Goal: Obtain resource: Obtain resource

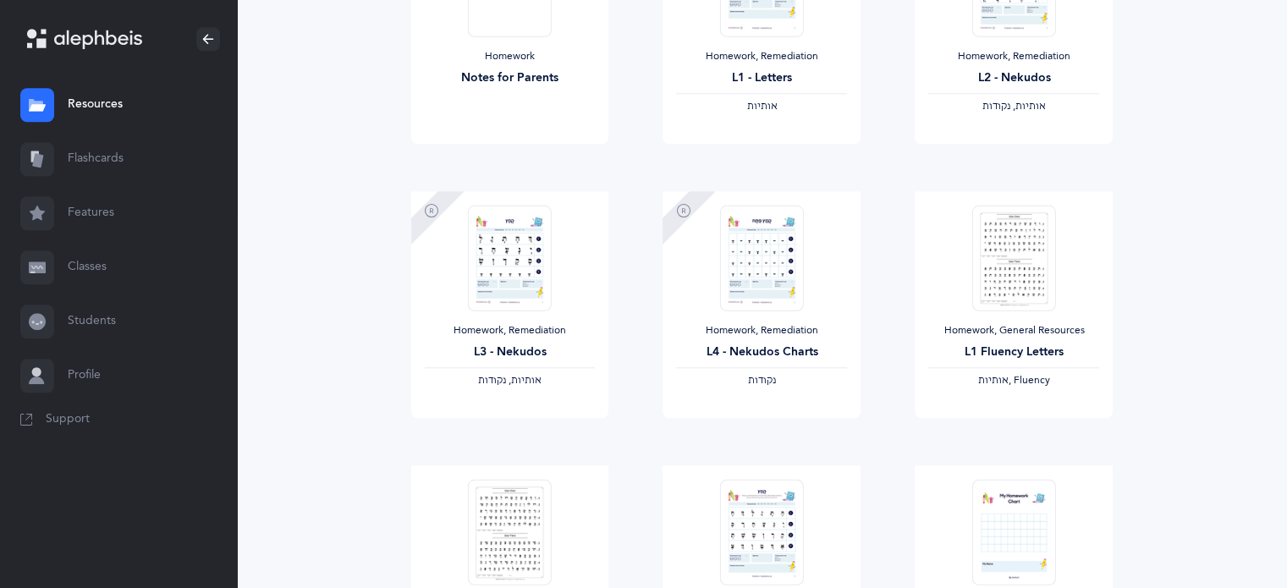
scroll to position [1975, 0]
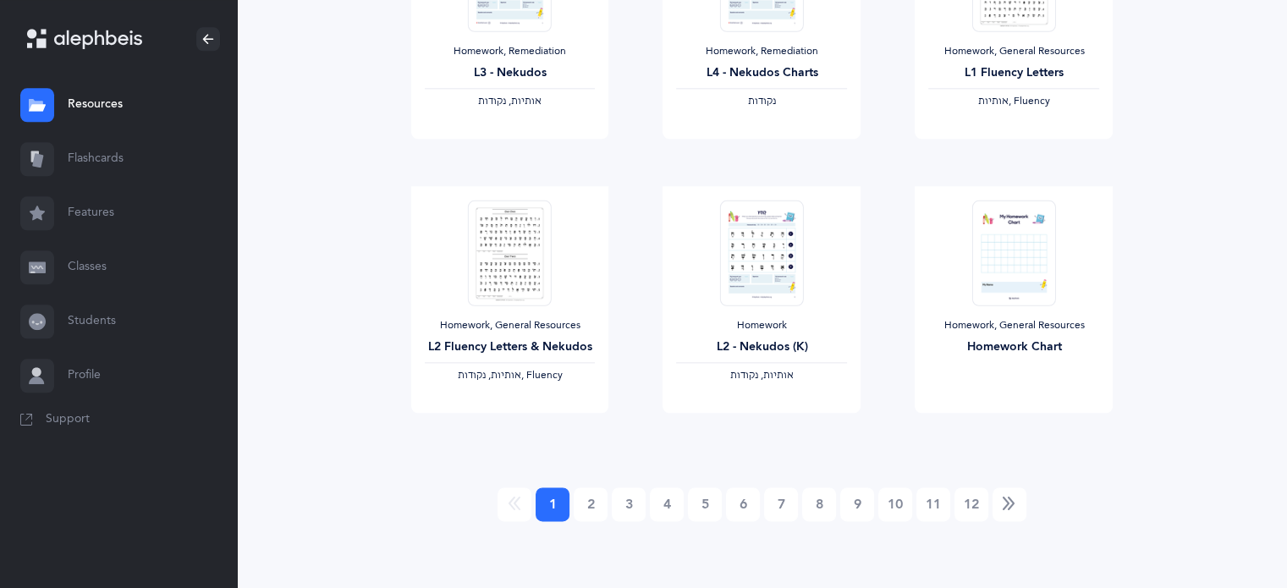
click at [108, 213] on link "Features" at bounding box center [118, 213] width 237 height 54
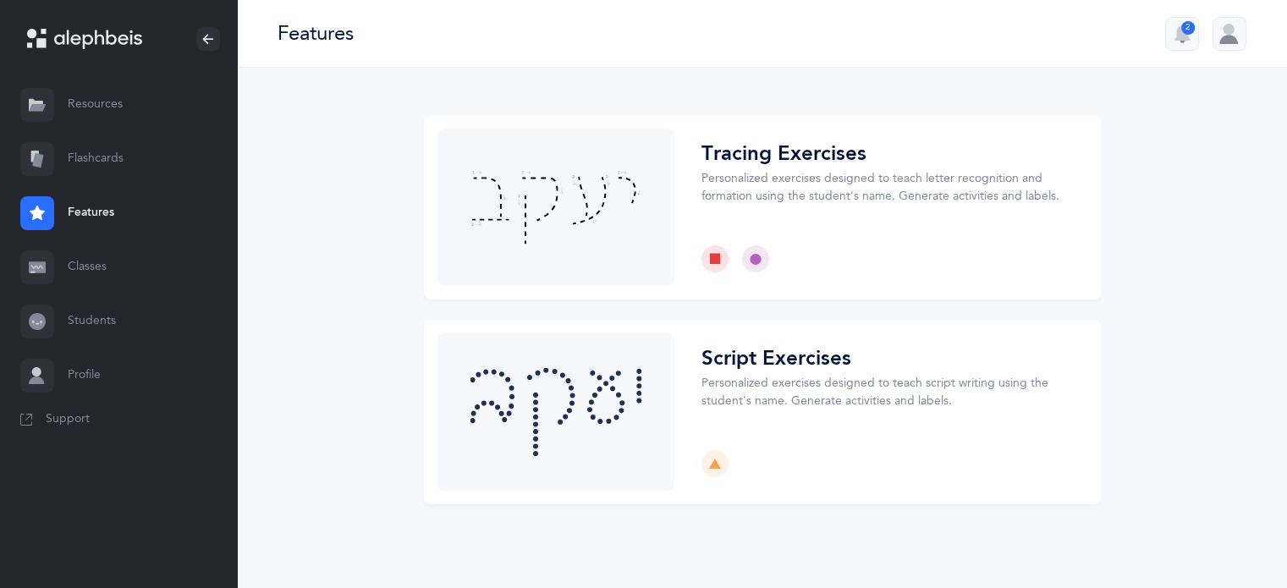
scroll to position [3, 0]
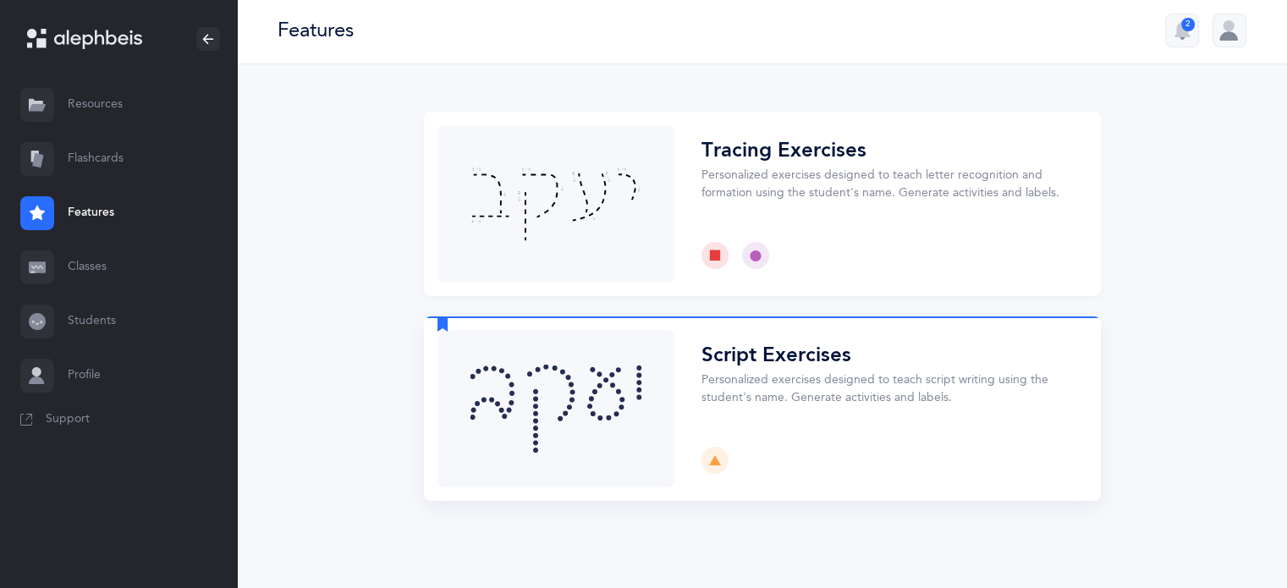
click at [723, 368] on button "Choose" at bounding box center [762, 408] width 677 height 184
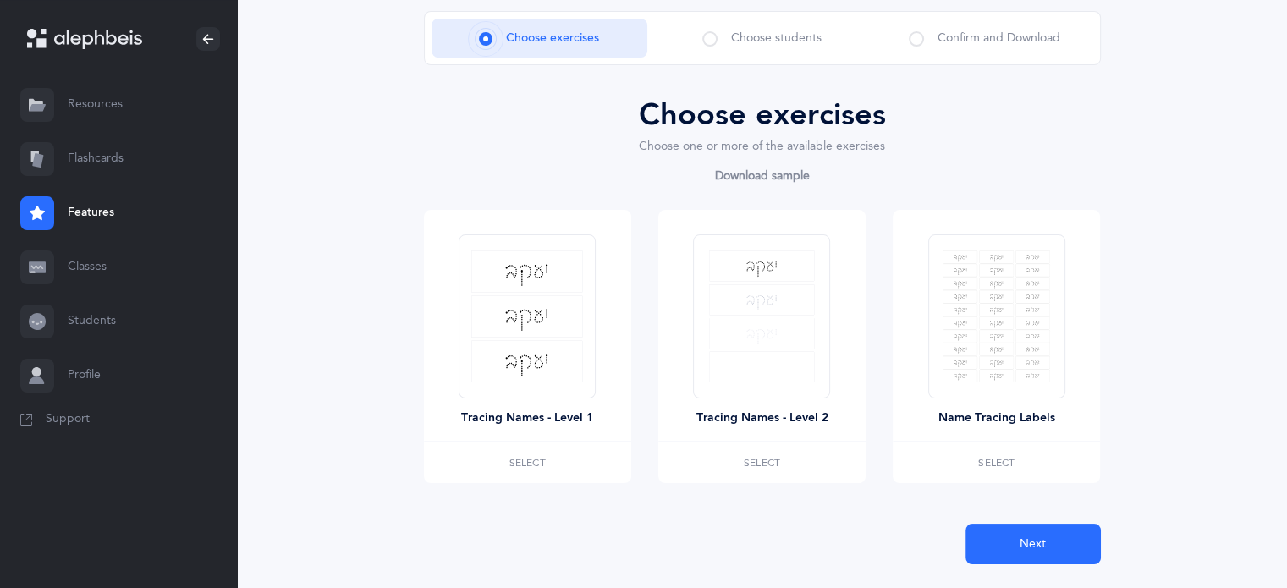
scroll to position [147, 0]
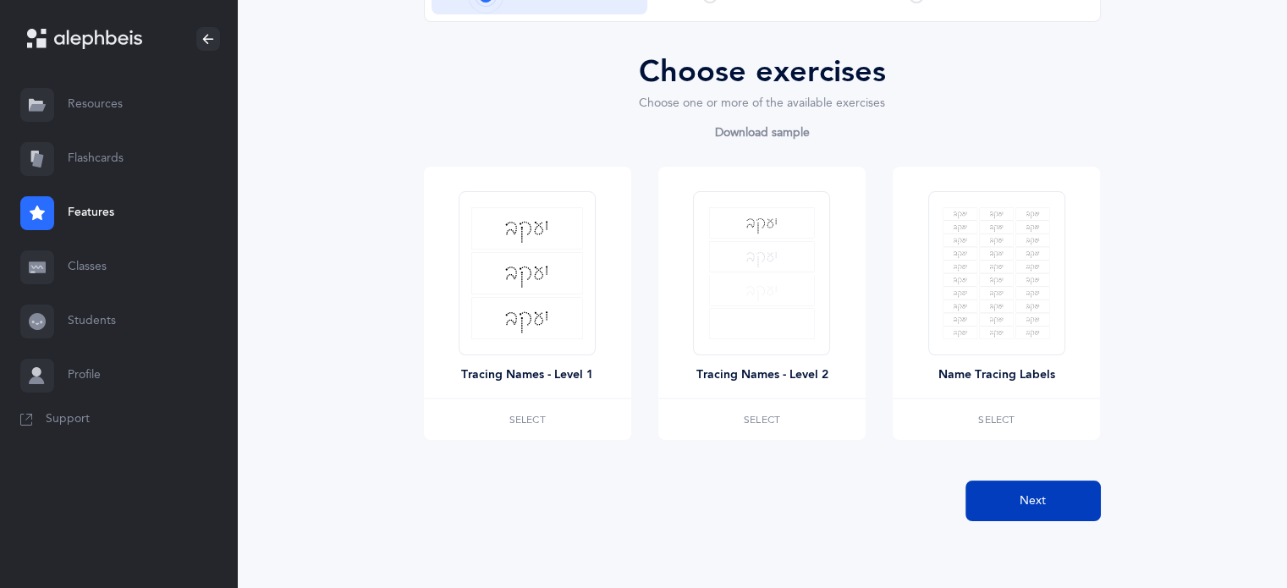
click at [1042, 500] on span "Next" at bounding box center [1033, 501] width 26 height 18
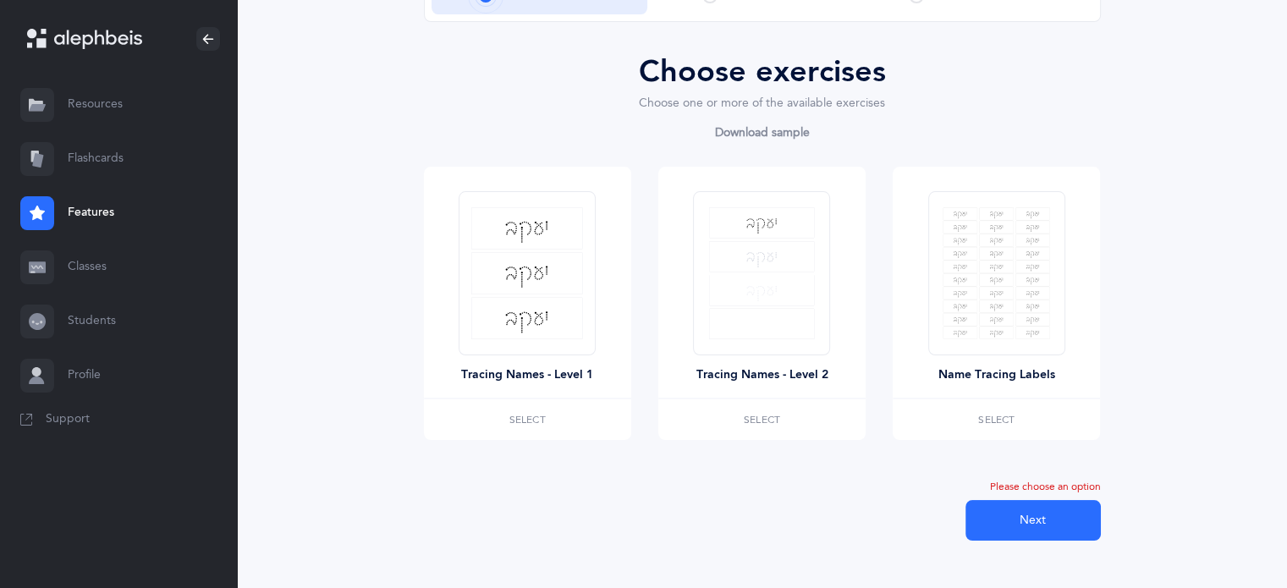
click at [81, 114] on link "Resources" at bounding box center [118, 105] width 237 height 54
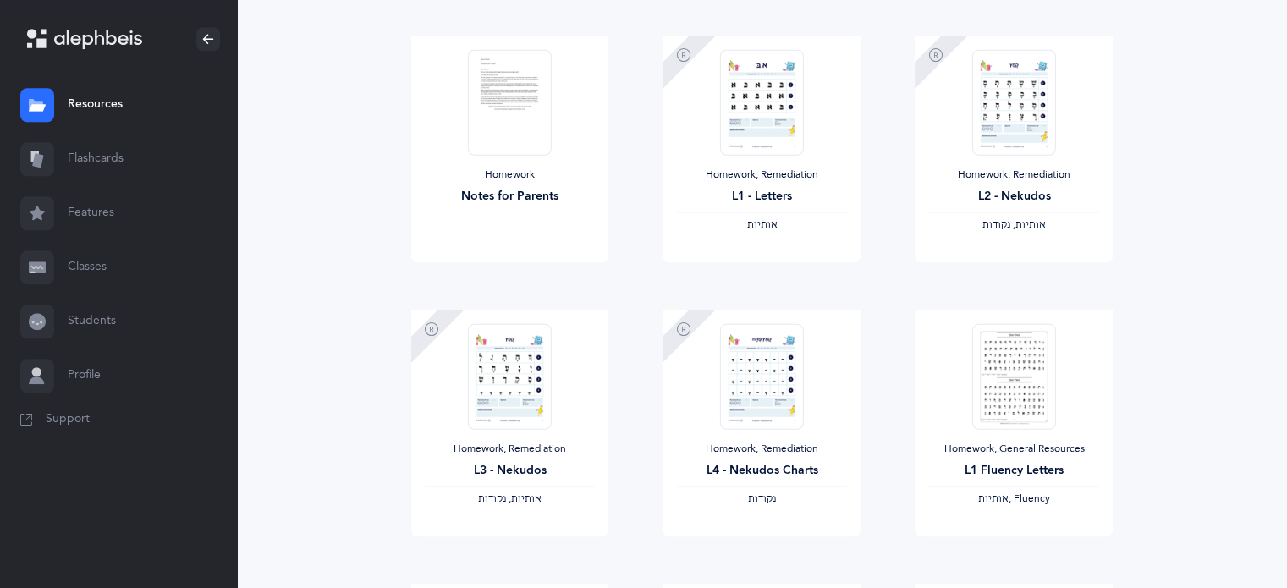
scroll to position [1975, 0]
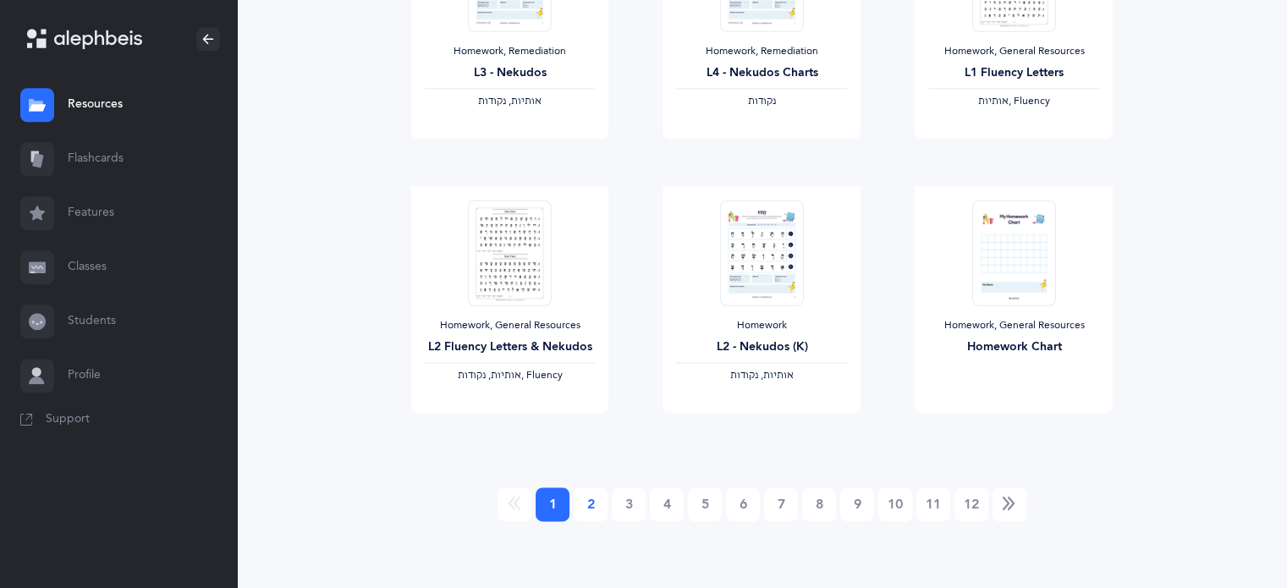
click at [583, 499] on link "2" at bounding box center [591, 504] width 34 height 34
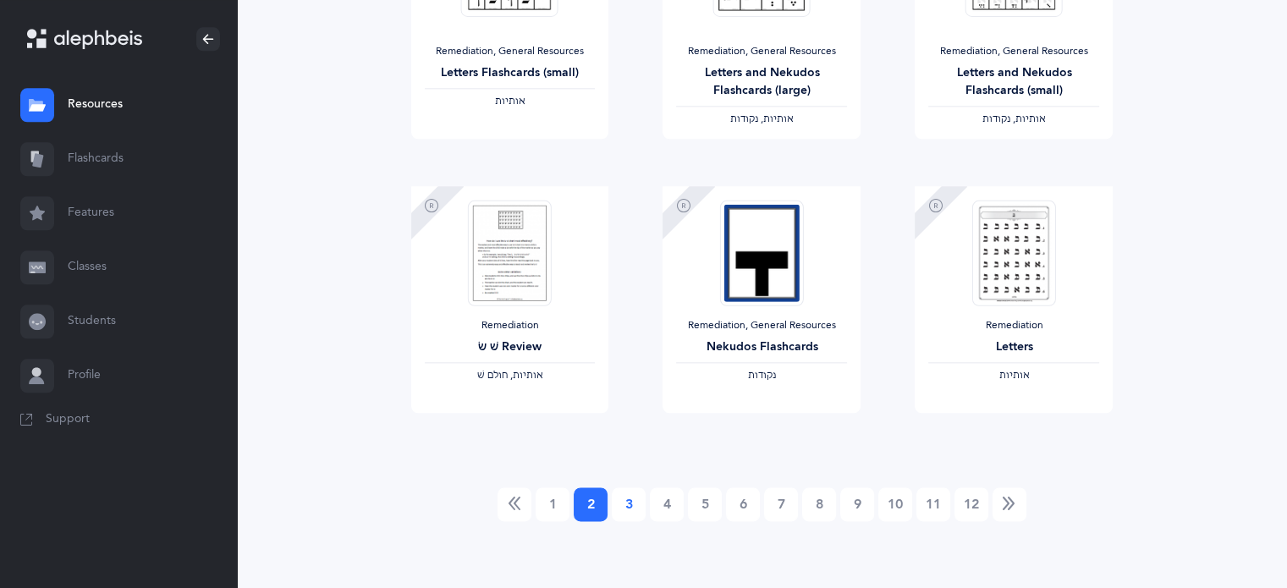
click at [627, 515] on link "3" at bounding box center [629, 504] width 34 height 34
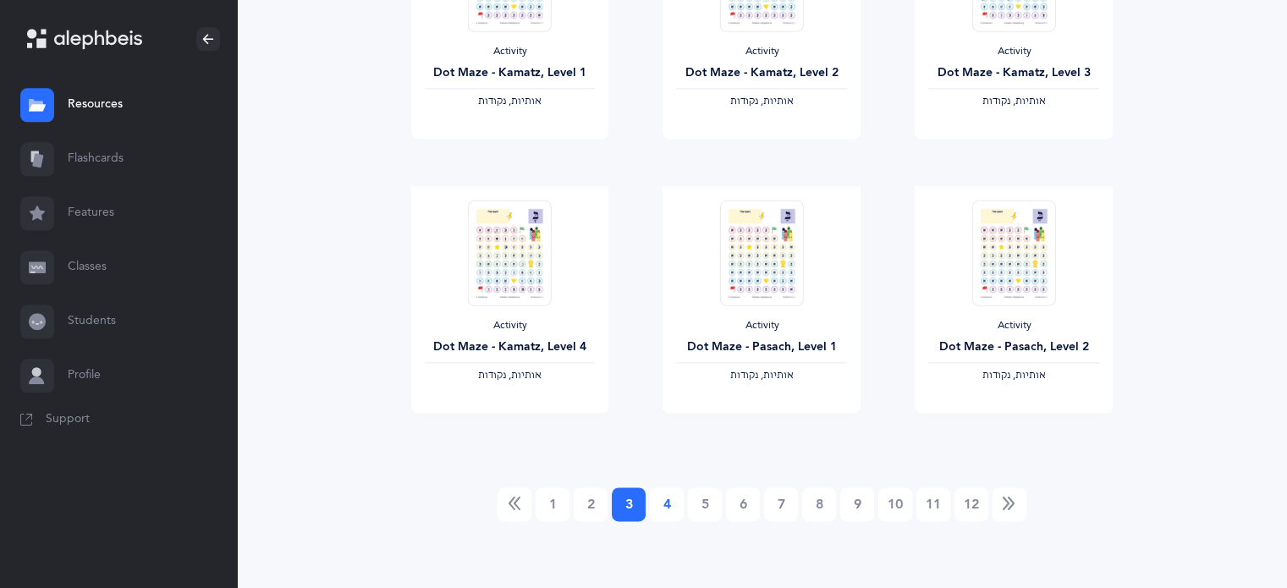
click at [667, 510] on link "4" at bounding box center [667, 504] width 34 height 34
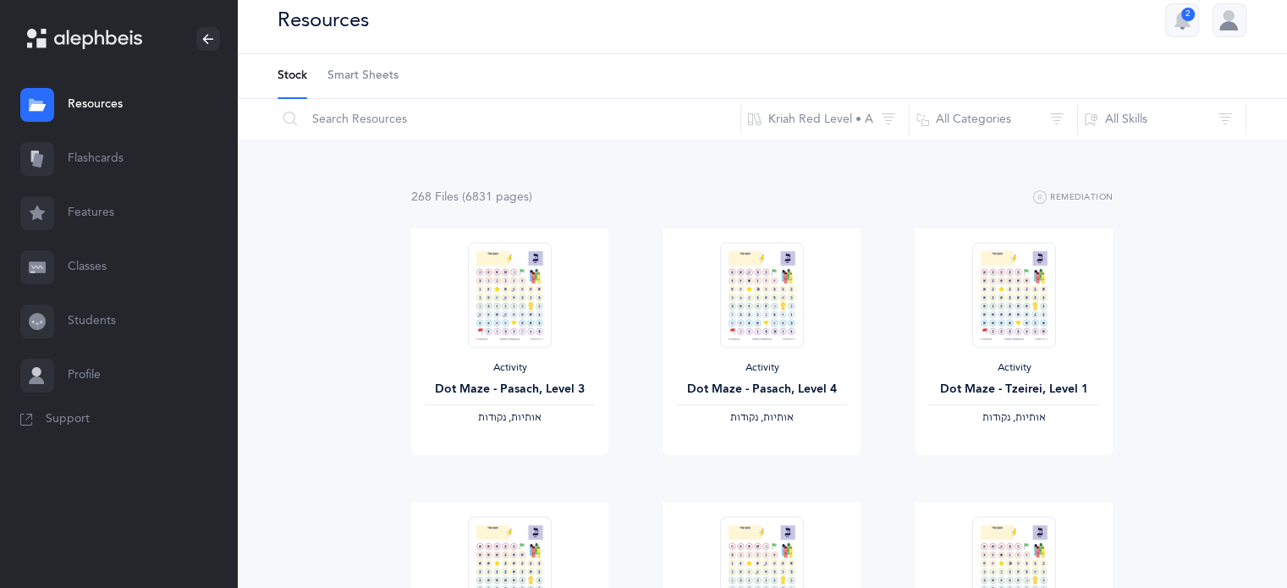
scroll to position [0, 0]
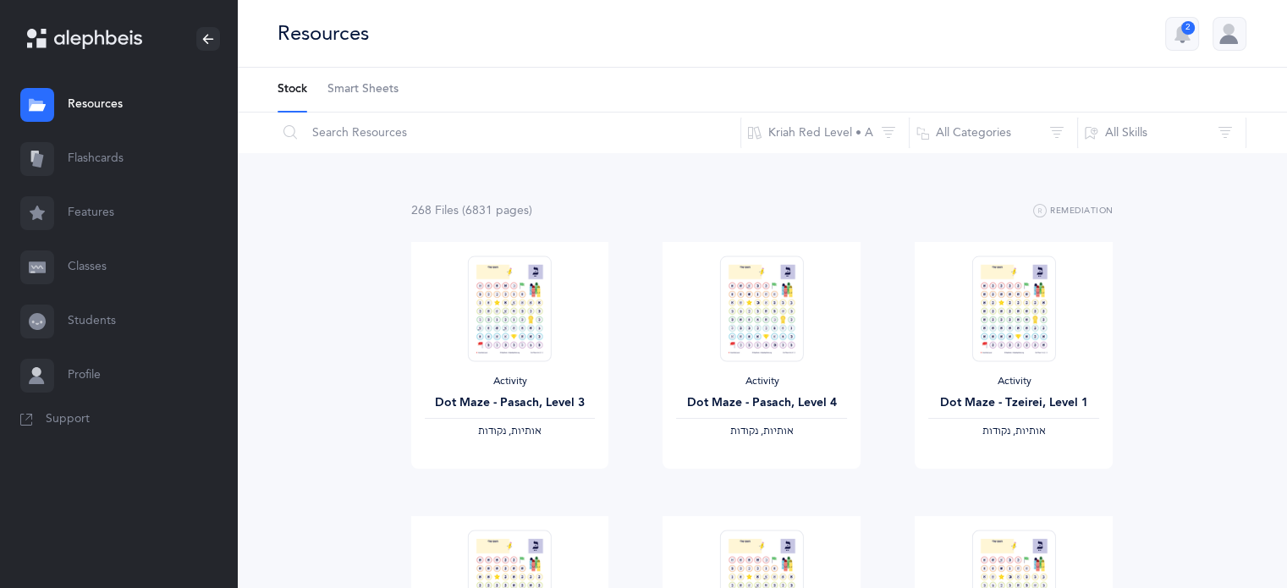
click at [33, 396] on link "Profile" at bounding box center [118, 376] width 237 height 54
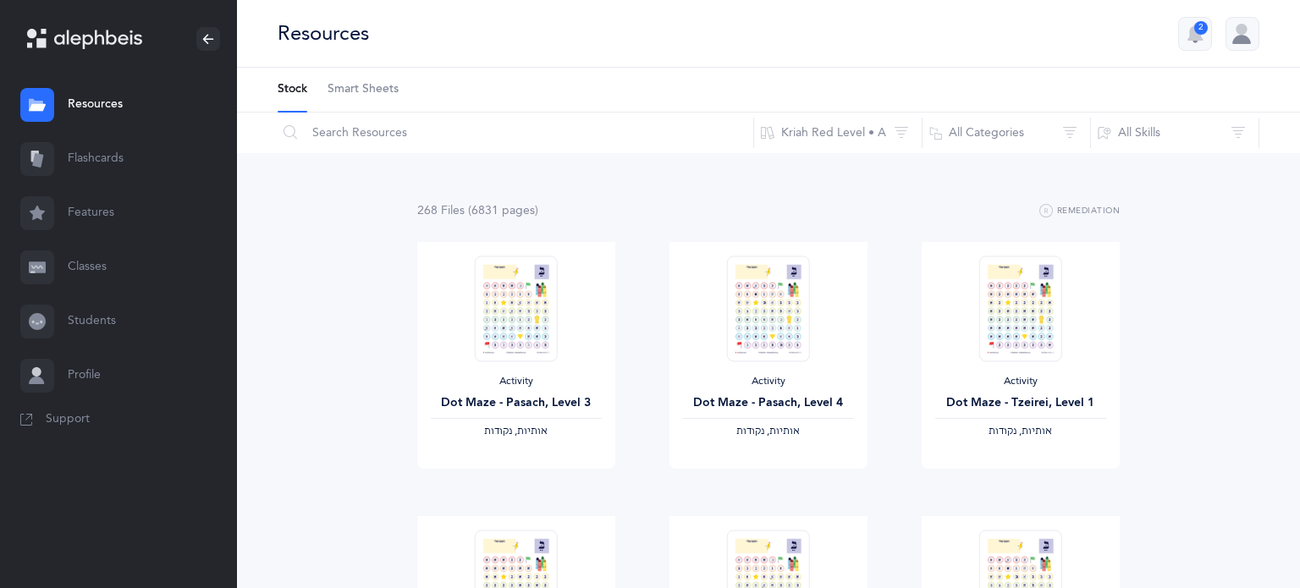
click at [36, 427] on link "Support" at bounding box center [118, 420] width 237 height 34
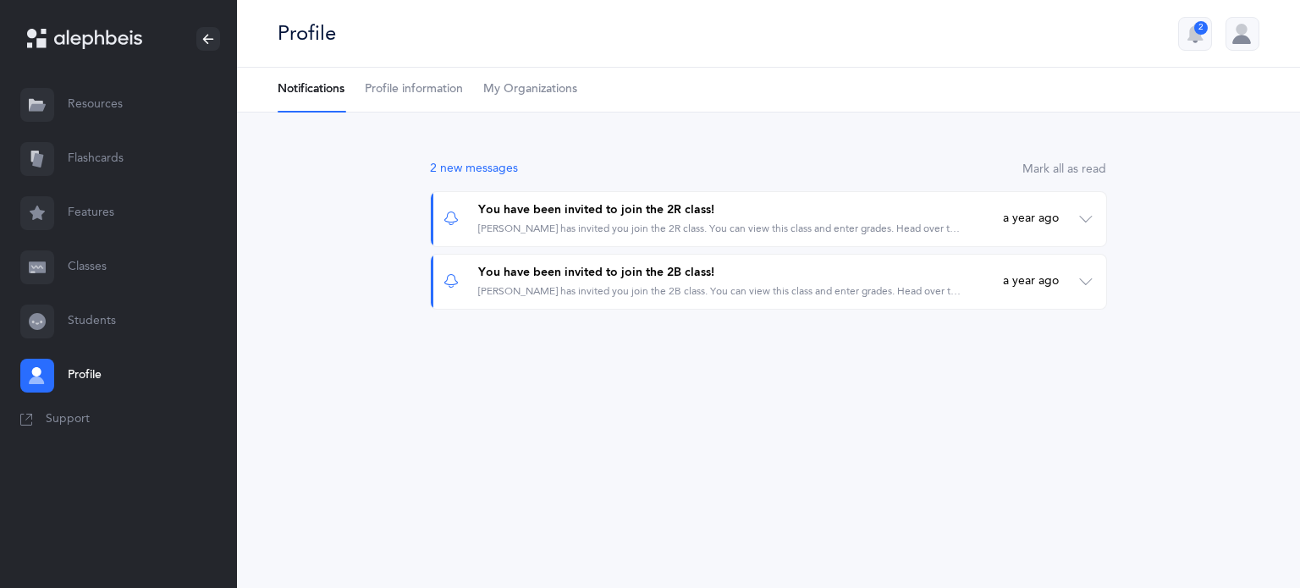
click at [125, 114] on link "Resources" at bounding box center [118, 105] width 237 height 54
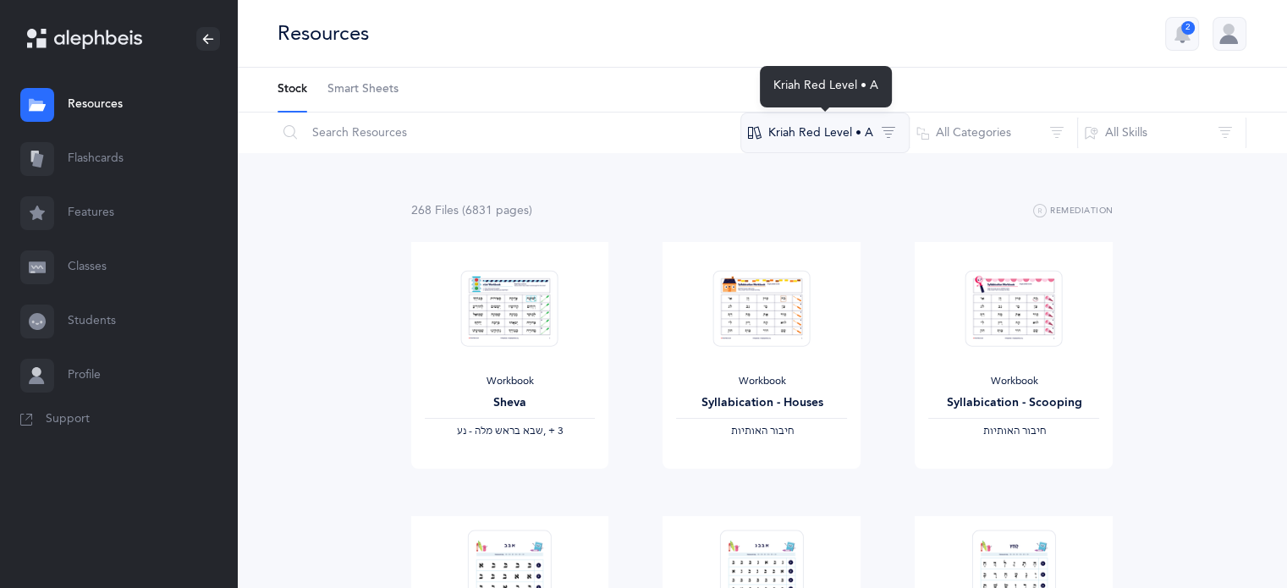
click at [875, 134] on button "Kriah Red Level • A" at bounding box center [824, 133] width 169 height 41
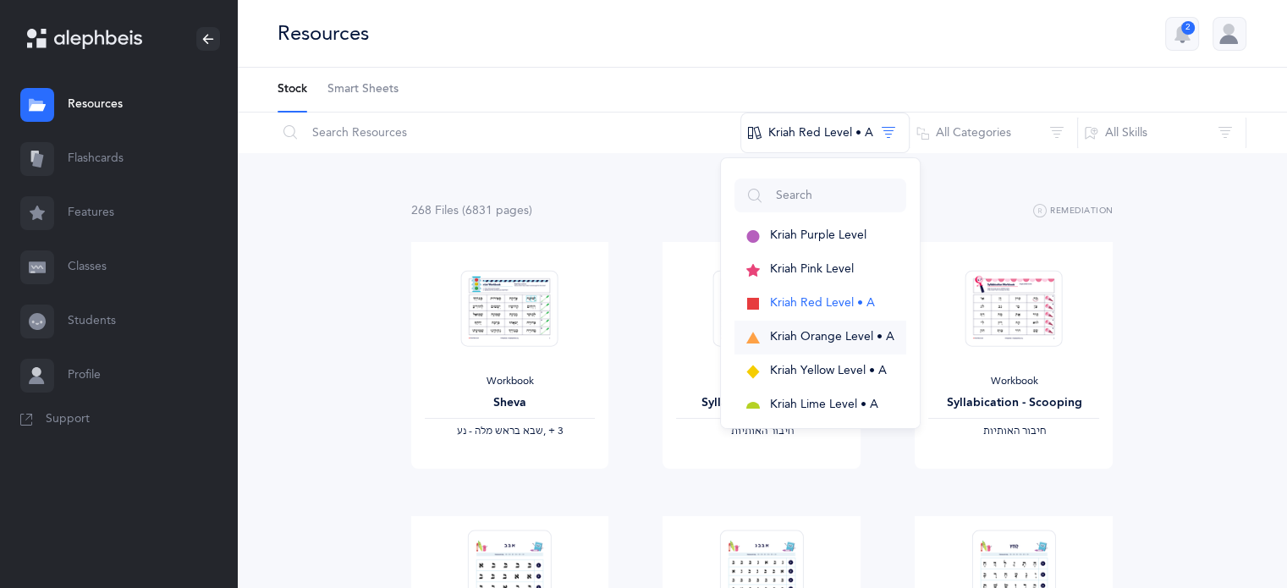
click at [834, 331] on span "Kriah Orange Level • A" at bounding box center [832, 337] width 124 height 14
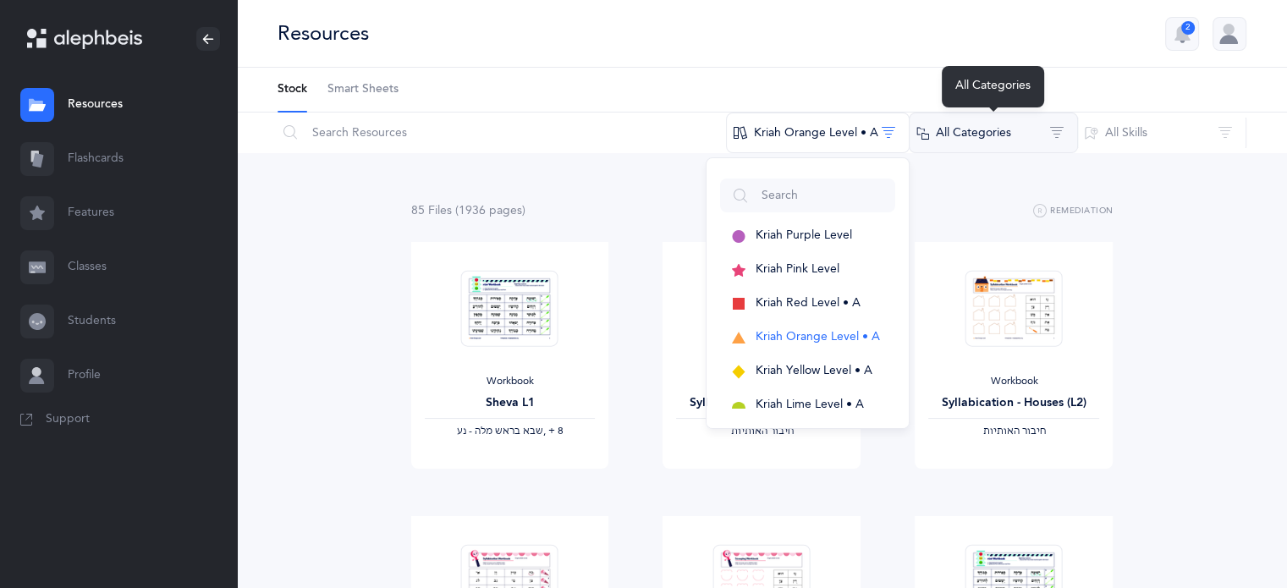
click at [1005, 126] on button "All Categories" at bounding box center [993, 133] width 169 height 41
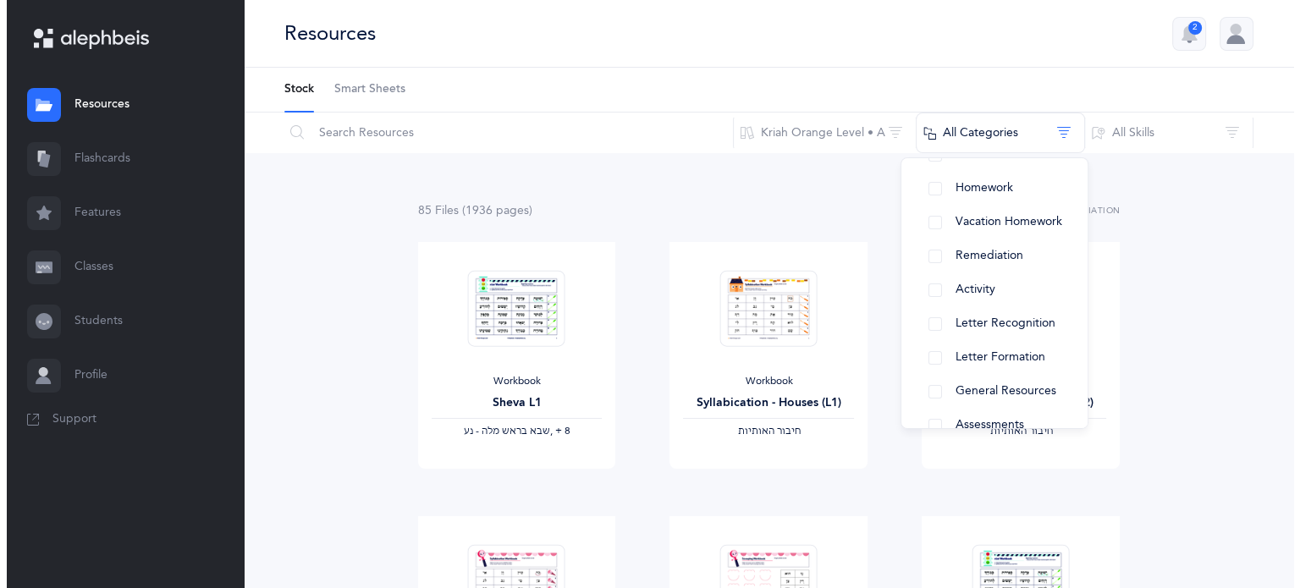
scroll to position [117, 0]
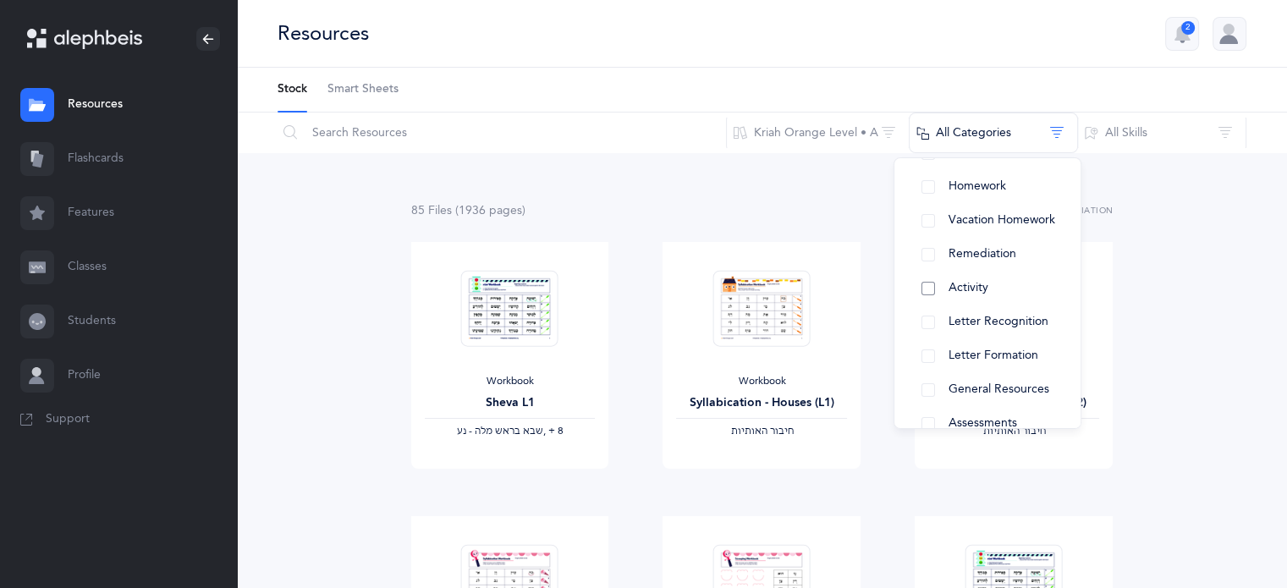
click at [981, 294] on span "Activity" at bounding box center [968, 288] width 40 height 14
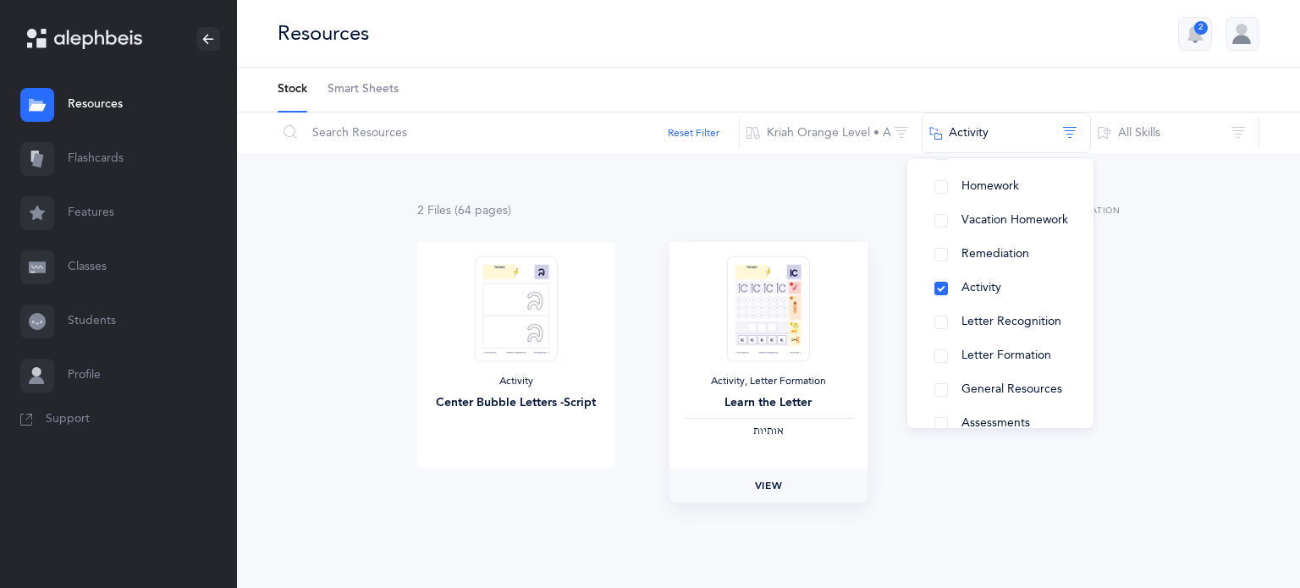
click at [769, 486] on span "View" at bounding box center [768, 485] width 27 height 15
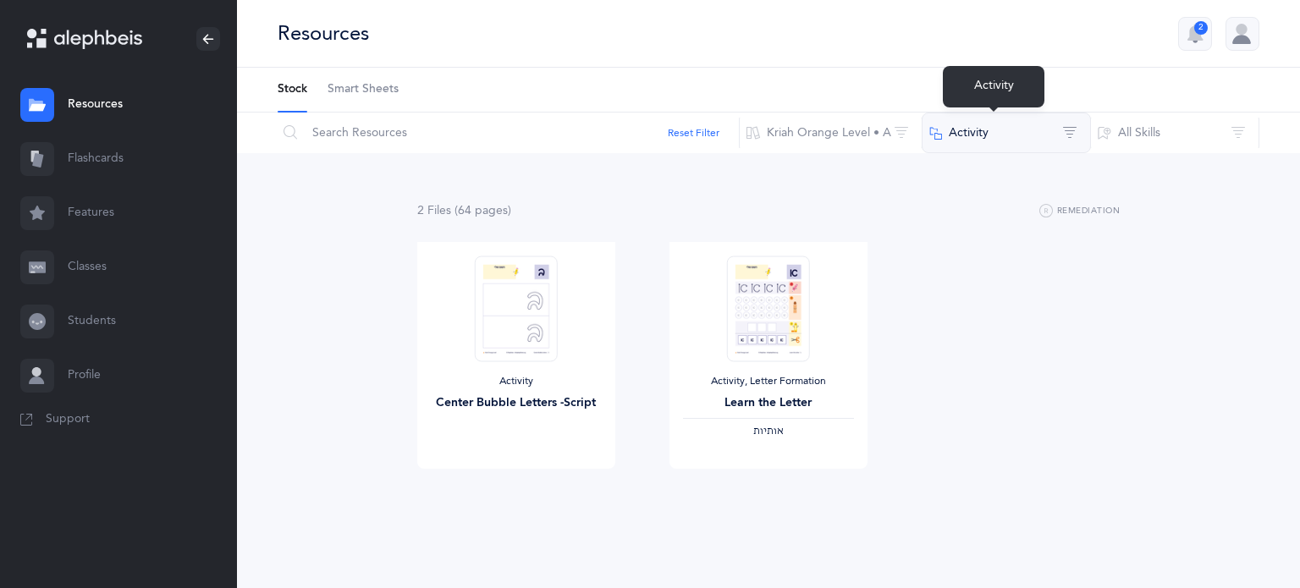
click at [967, 151] on button "Activity" at bounding box center [1005, 133] width 169 height 41
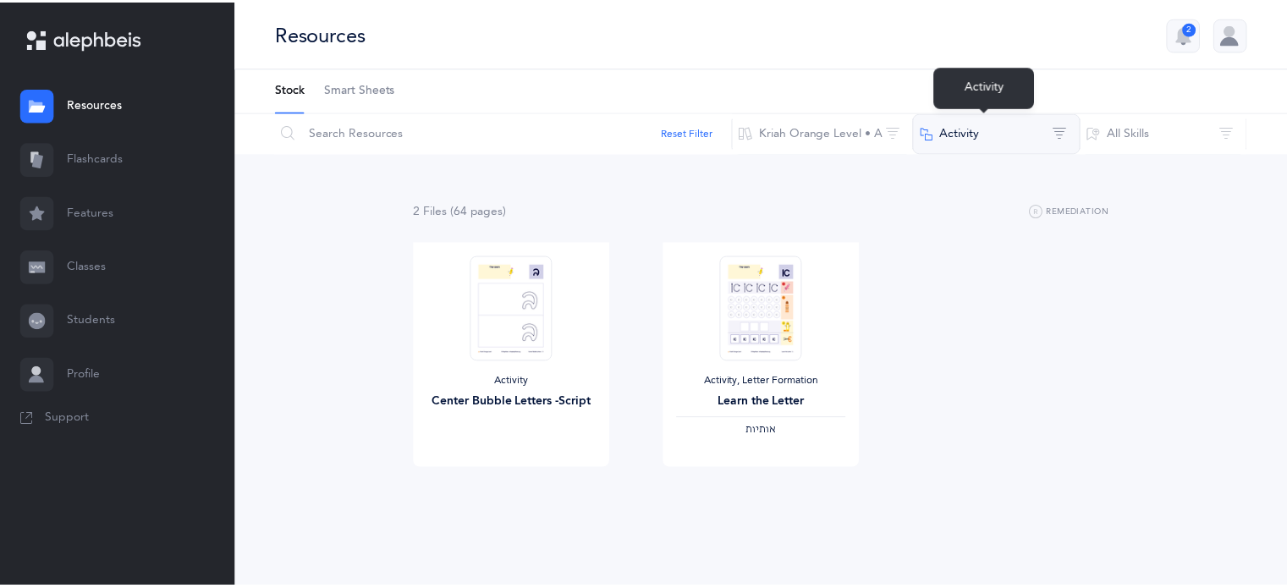
scroll to position [0, 0]
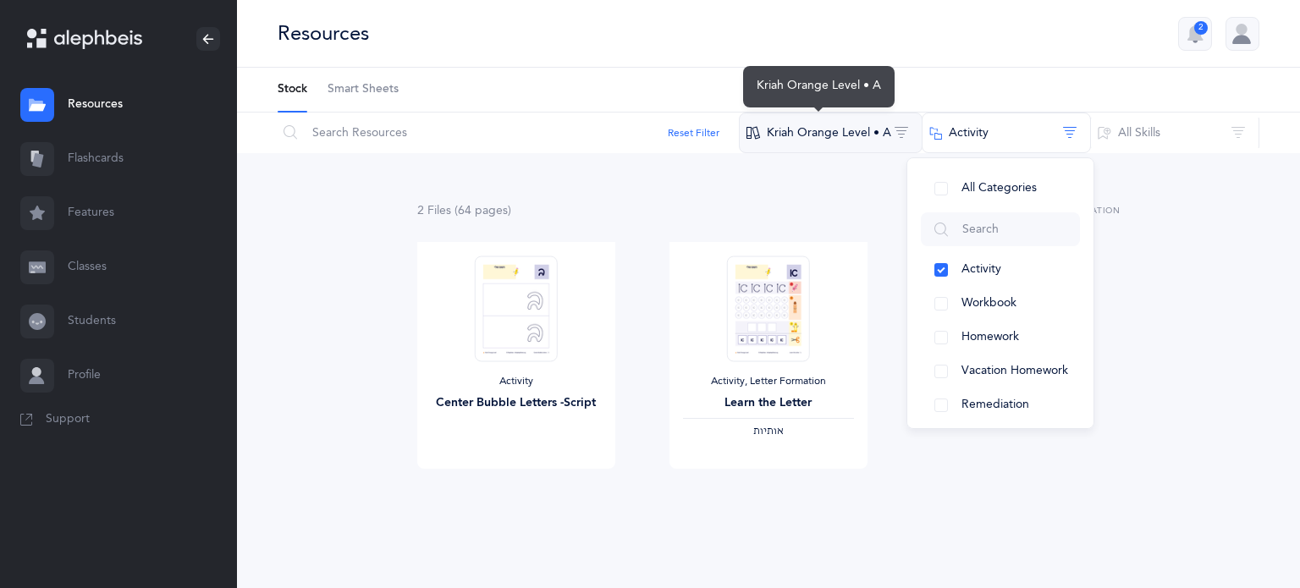
click at [853, 131] on button "Kriah Orange Level • A" at bounding box center [831, 133] width 184 height 41
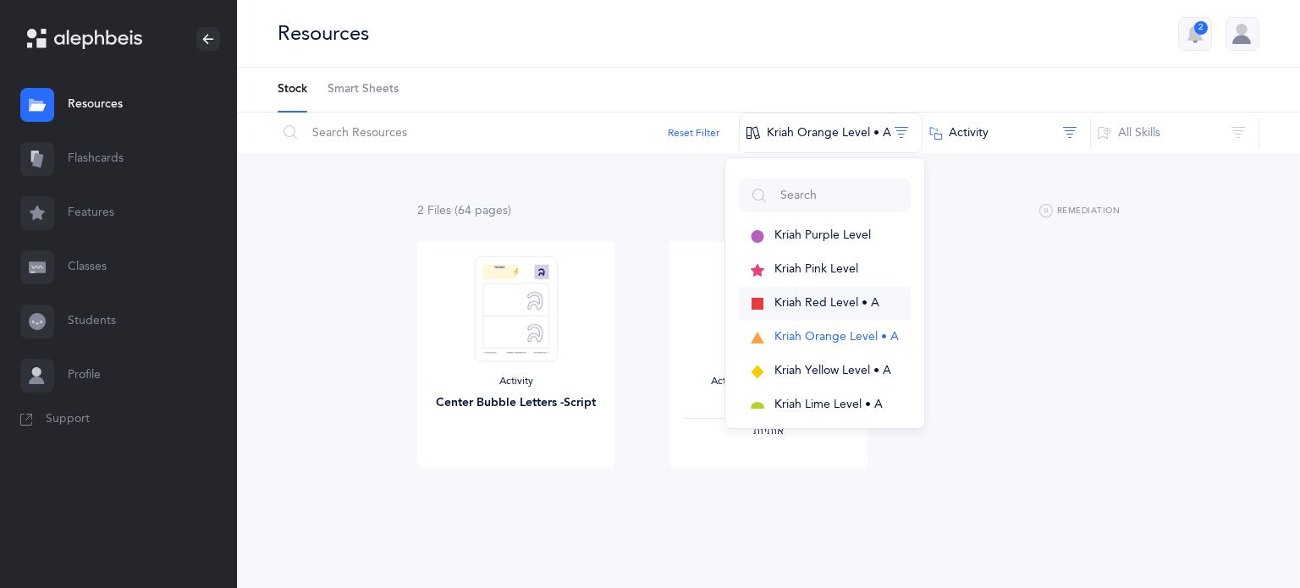
click at [788, 300] on span "Kriah Red Level • A" at bounding box center [826, 303] width 105 height 14
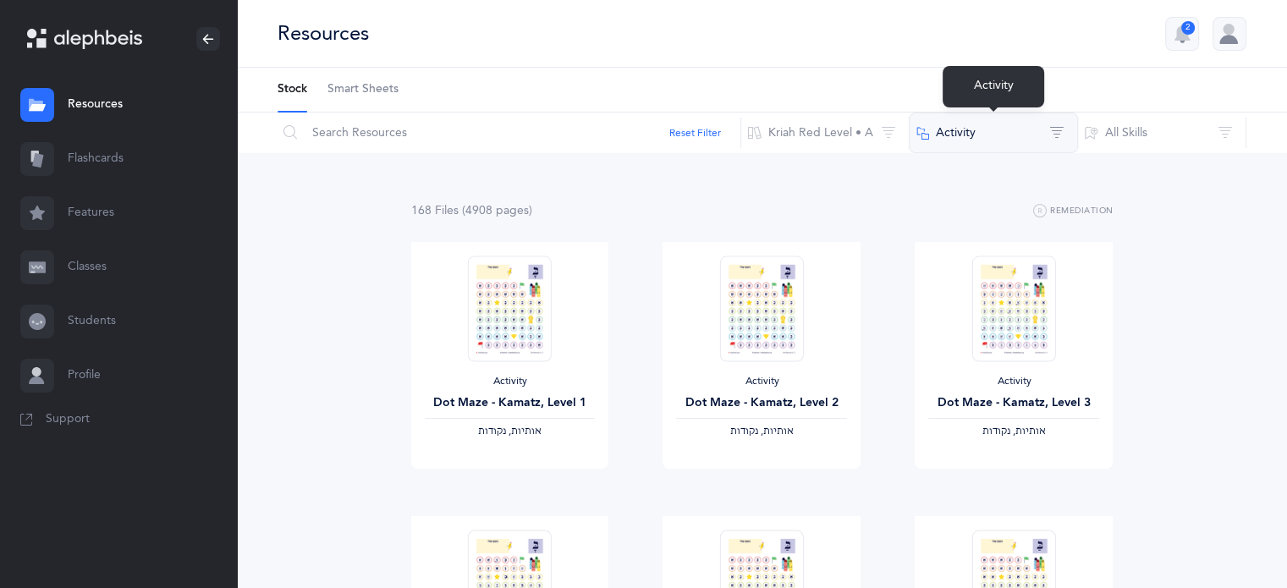
click at [991, 140] on button "Activity" at bounding box center [993, 133] width 169 height 41
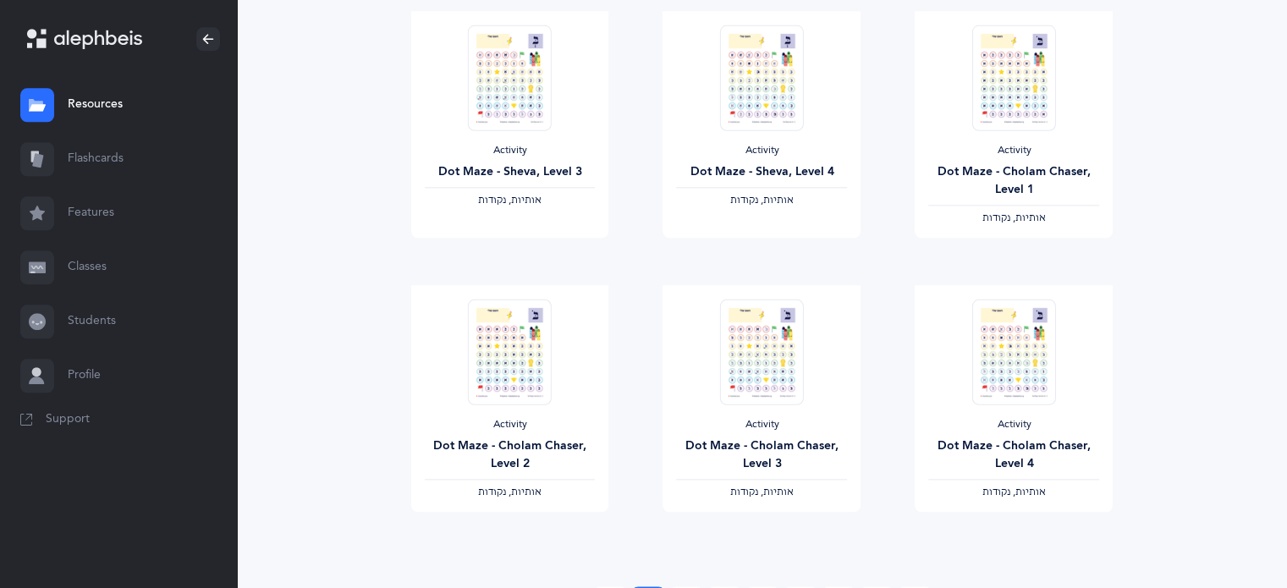
scroll to position [1975, 0]
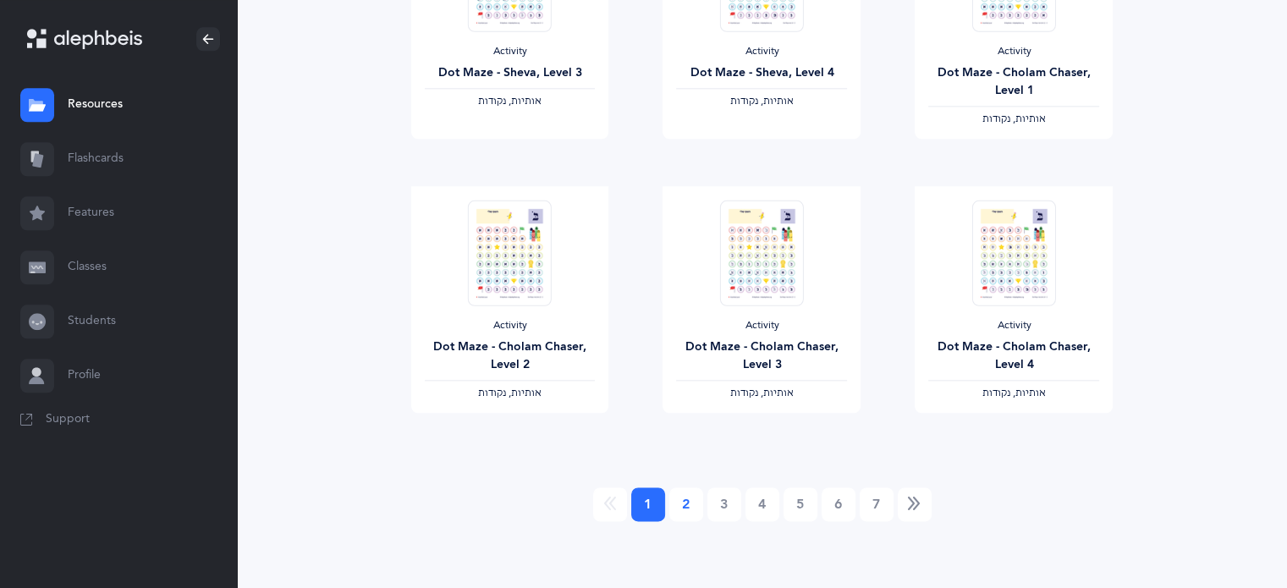
click at [673, 507] on link "2" at bounding box center [686, 504] width 34 height 34
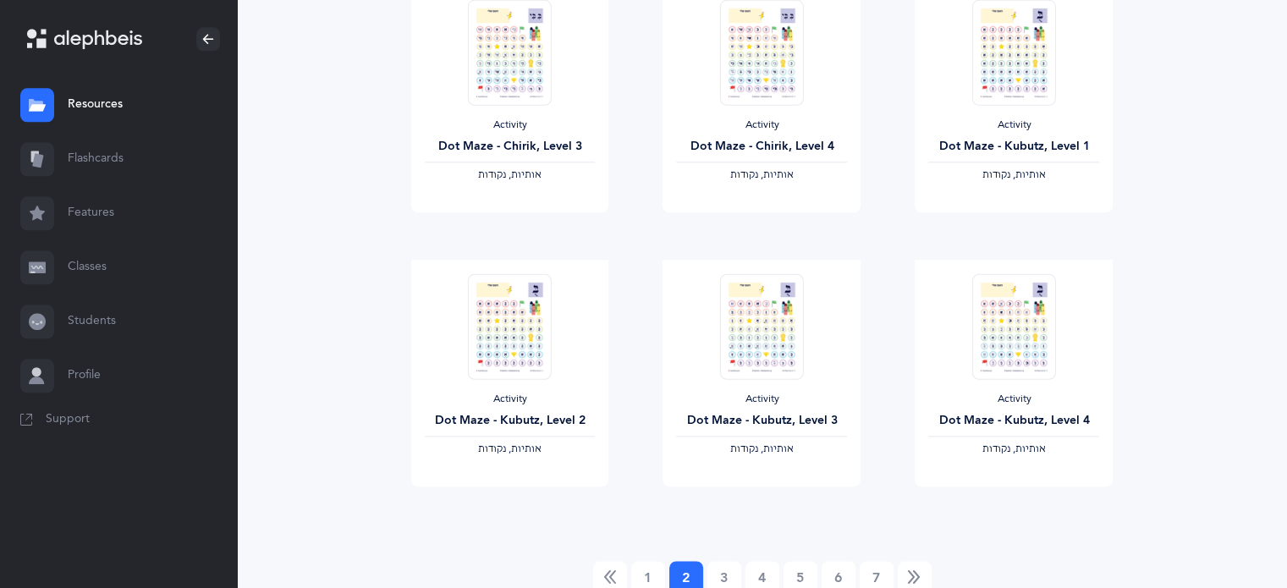
scroll to position [1907, 0]
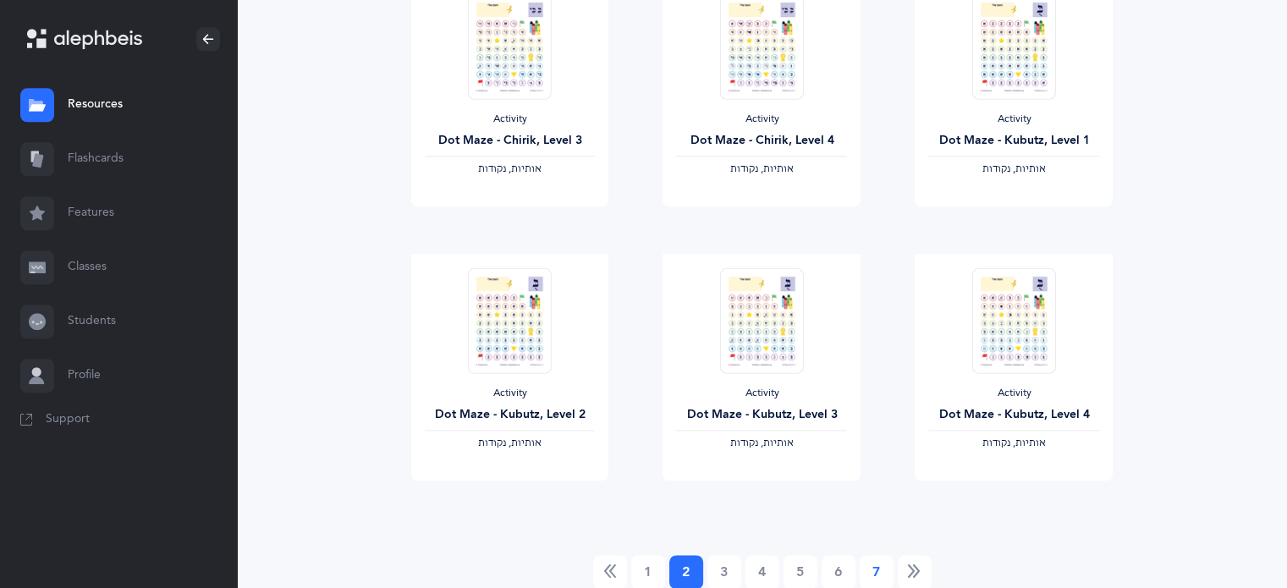
click at [871, 565] on link "7" at bounding box center [877, 572] width 34 height 34
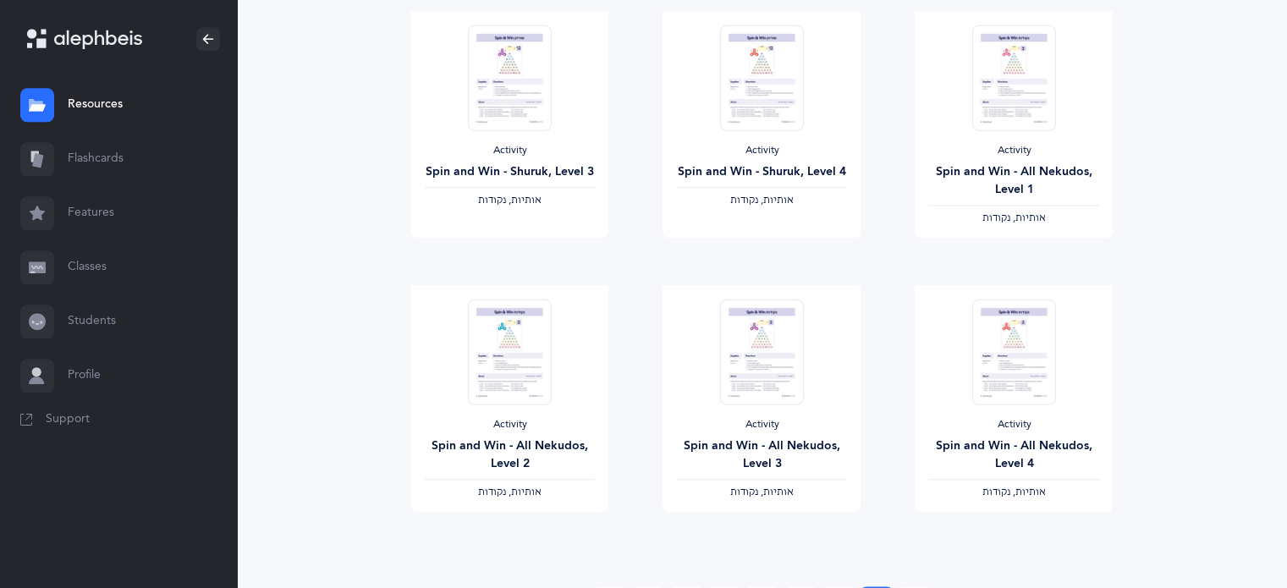
scroll to position [1975, 0]
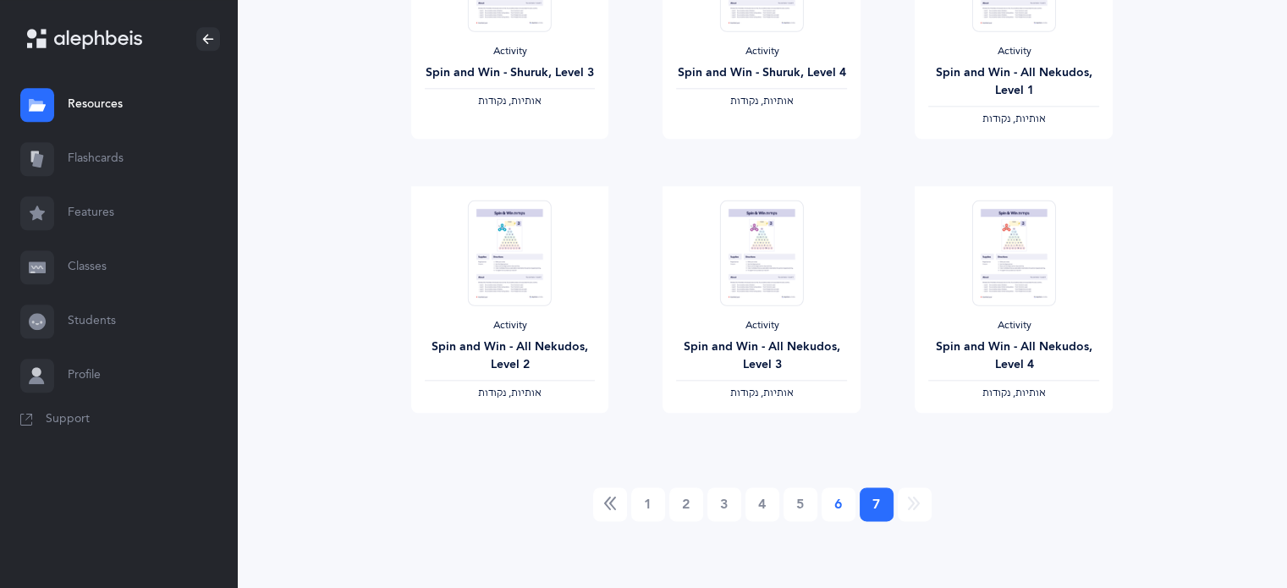
click at [832, 509] on link "6" at bounding box center [839, 504] width 34 height 34
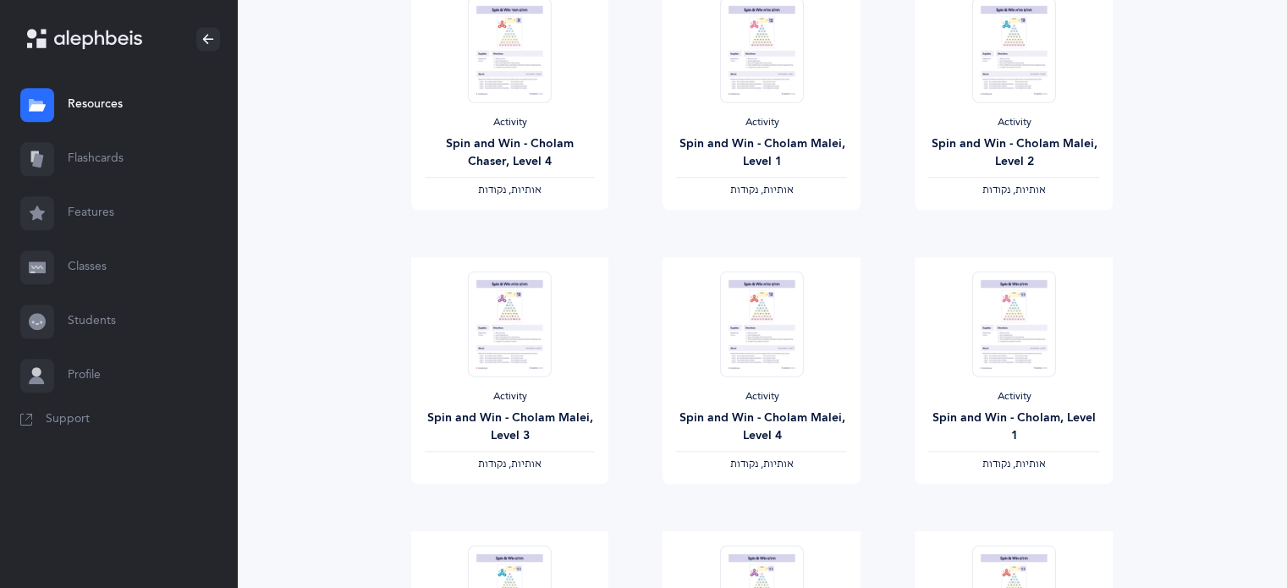
scroll to position [1624, 0]
